Goal: Task Accomplishment & Management: Manage account settings

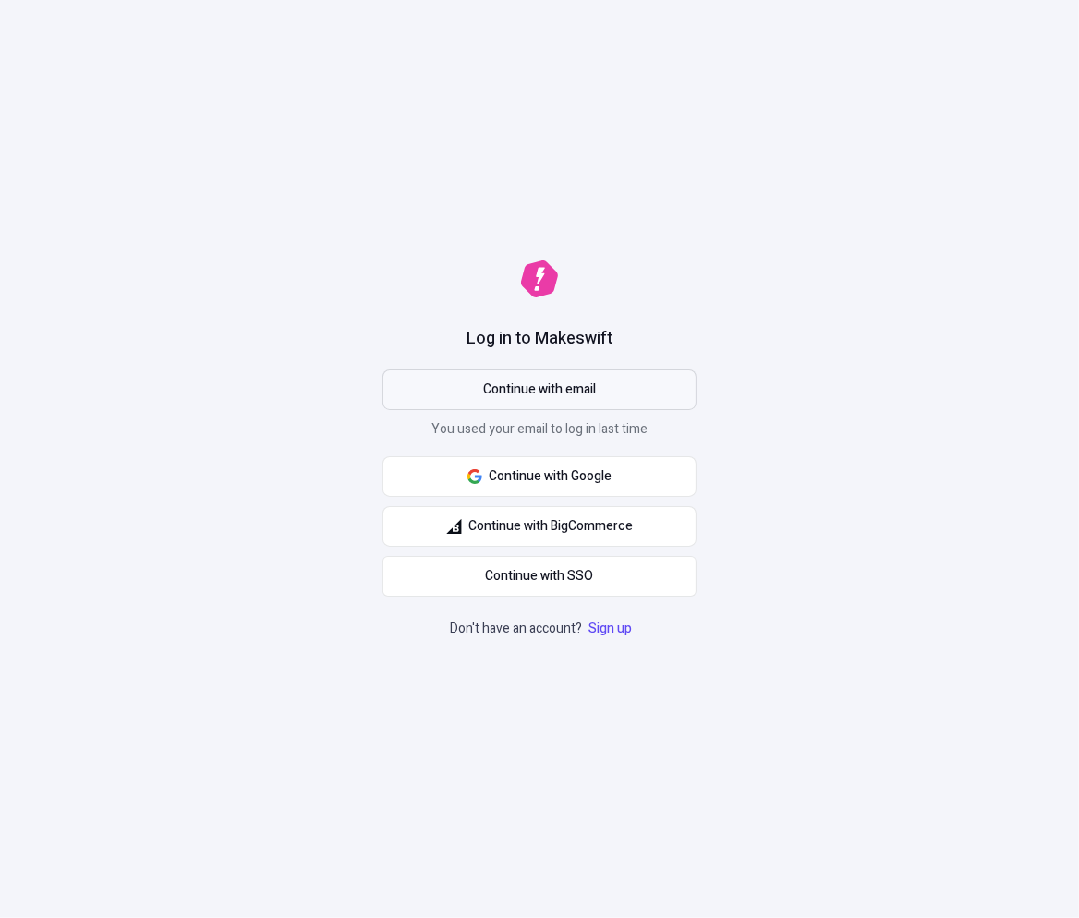
click at [592, 387] on span "Continue with email" at bounding box center [539, 390] width 113 height 20
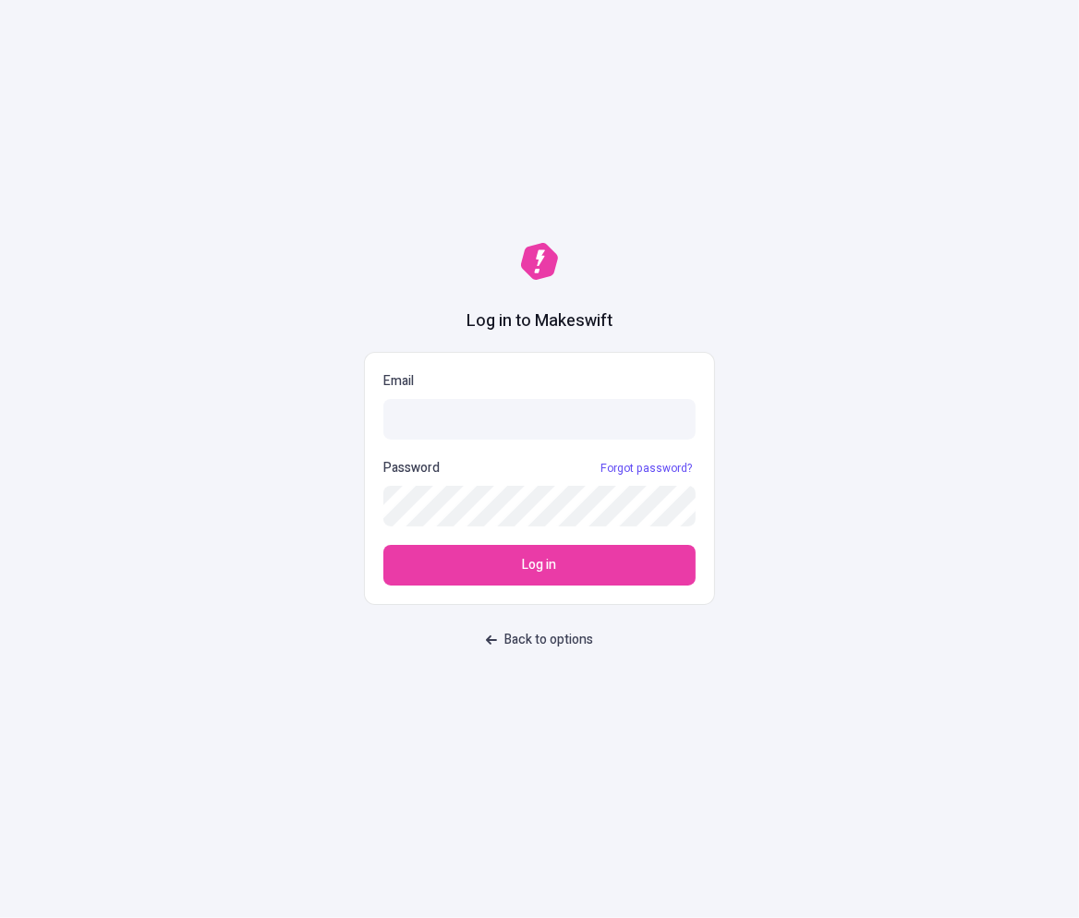
type input "[PERSON_NAME][EMAIL_ADDRESS][DOMAIN_NAME]"
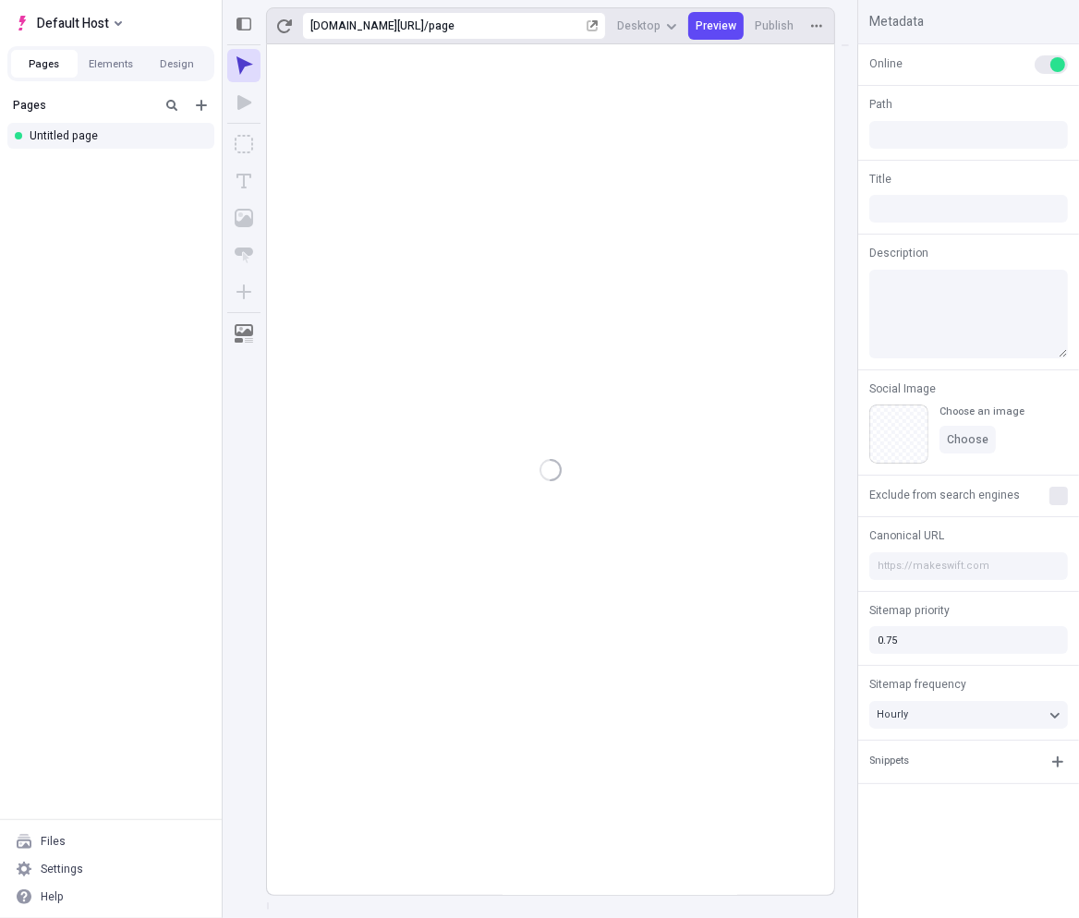
type input "/page"
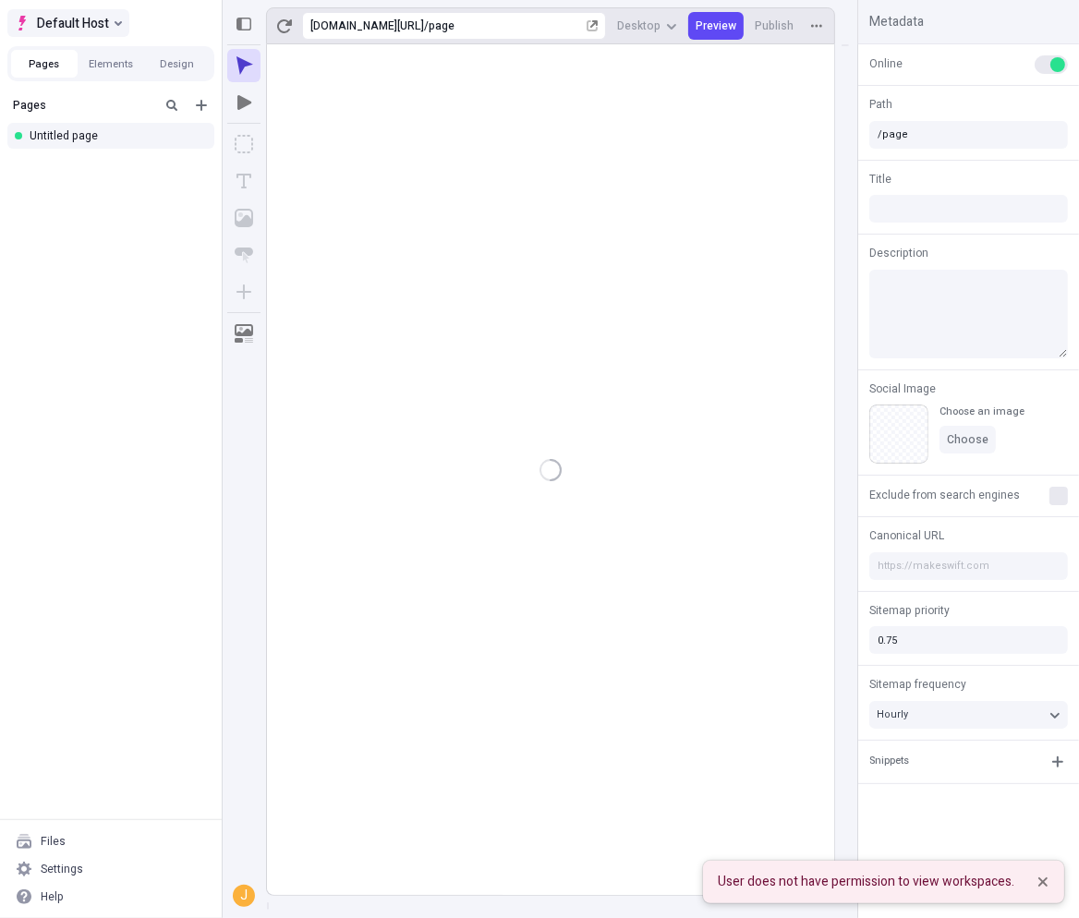
click at [65, 23] on span "Default Host" at bounding box center [73, 23] width 72 height 22
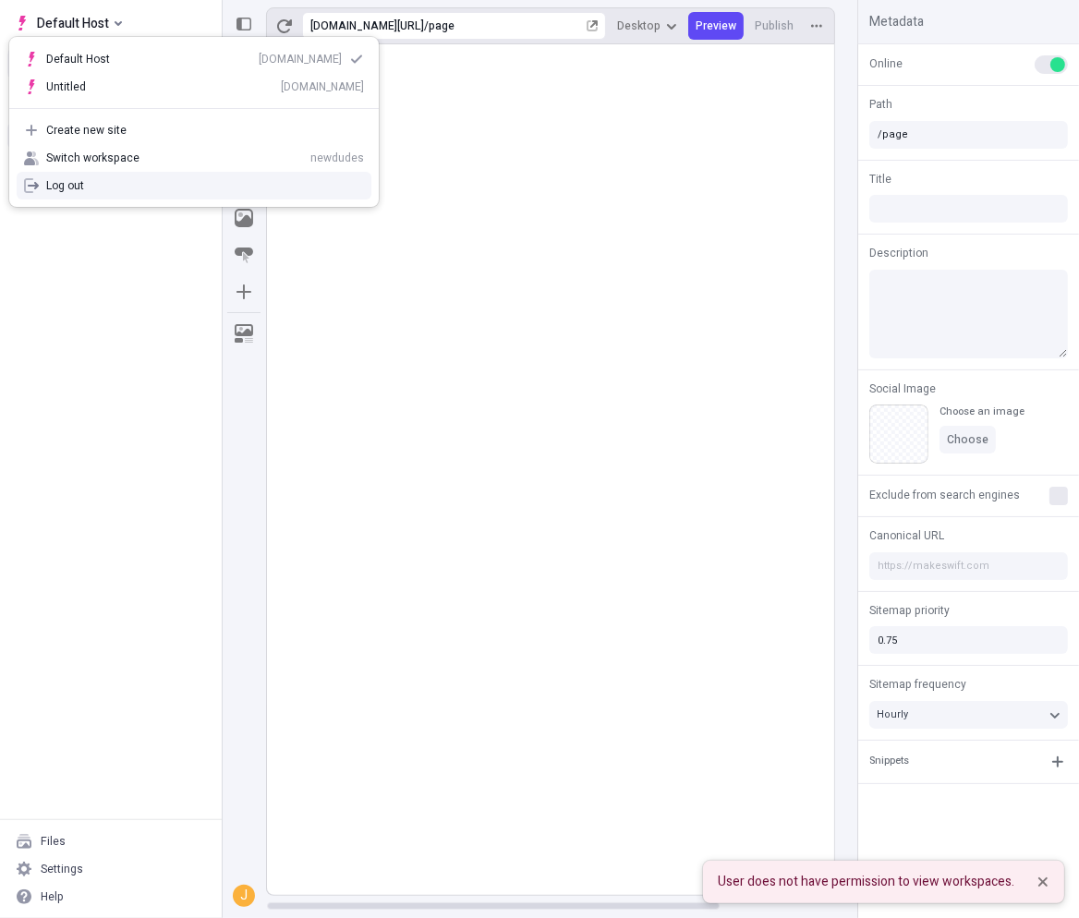
click at [88, 192] on div "Log out" at bounding box center [205, 185] width 318 height 15
